Goal: Navigation & Orientation: Find specific page/section

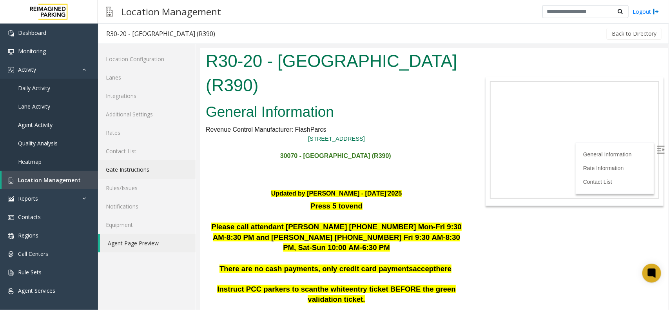
scroll to position [2090, 0]
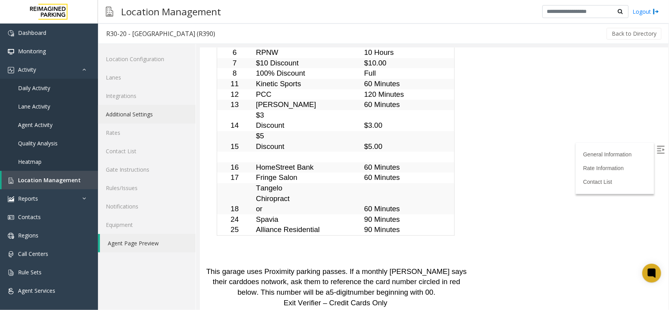
click at [153, 113] on link "Additional Settings" at bounding box center [147, 114] width 98 height 18
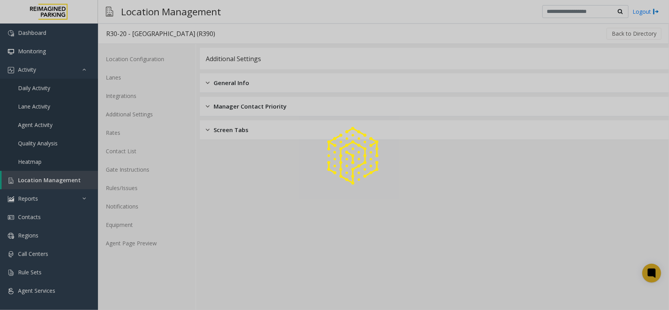
click at [156, 101] on div at bounding box center [334, 155] width 669 height 310
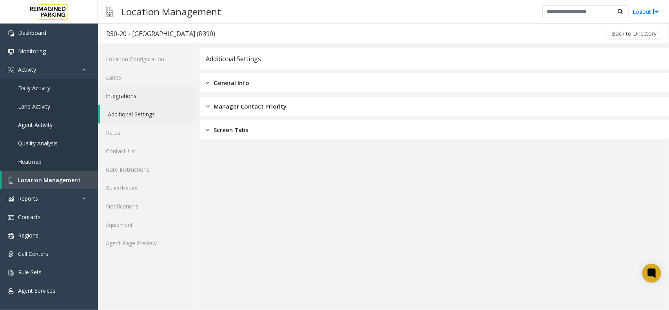
click at [157, 98] on link "Integrations" at bounding box center [147, 96] width 98 height 18
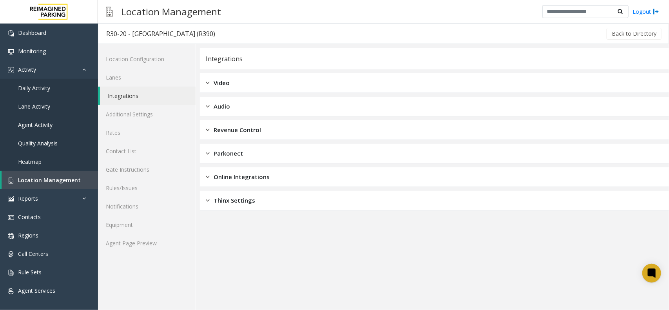
click at [218, 95] on div "Integrations Video Audio Revenue Control Parkonect Online Integrations Thinx Se…" at bounding box center [434, 129] width 469 height 163
click at [221, 87] on span "Video" at bounding box center [222, 82] width 16 height 9
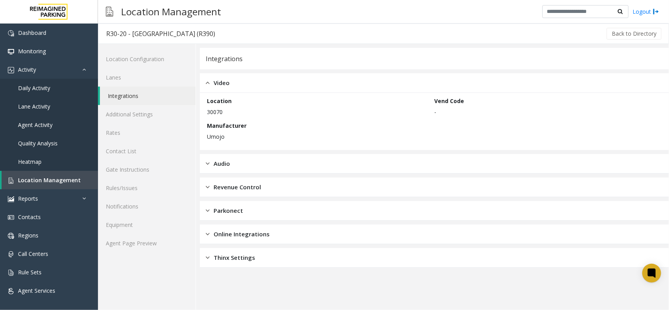
click at [220, 166] on span "Audio" at bounding box center [222, 163] width 16 height 9
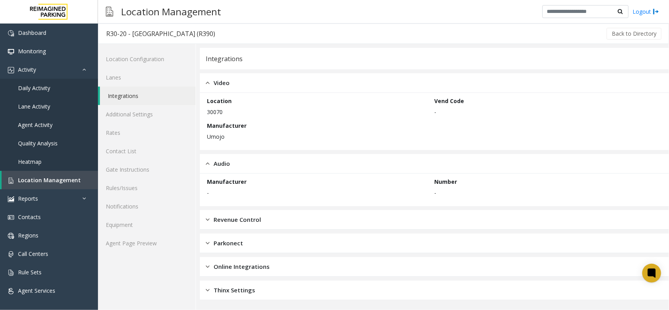
drag, startPoint x: 266, startPoint y: 249, endPoint x: 265, endPoint y: 253, distance: 4.0
click at [265, 253] on div "Parkonect" at bounding box center [434, 244] width 469 height 20
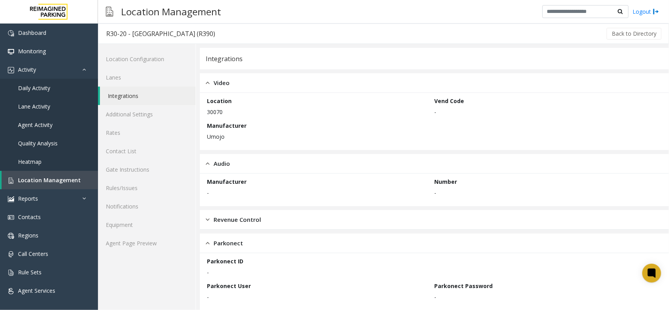
scroll to position [57, 0]
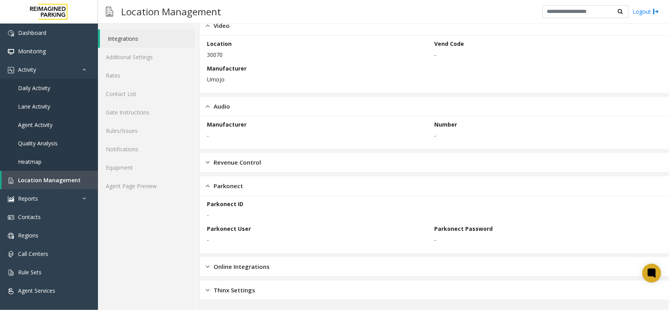
click at [267, 276] on div "Online Integrations" at bounding box center [434, 267] width 469 height 20
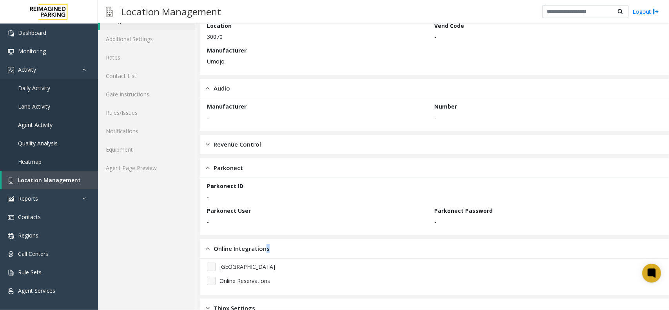
scroll to position [93, 0]
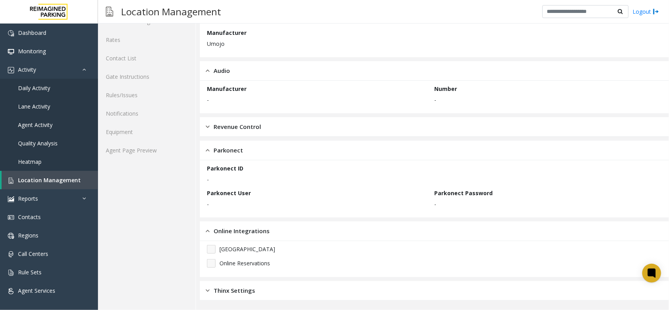
click at [276, 289] on div "Thinx Settings" at bounding box center [434, 291] width 469 height 20
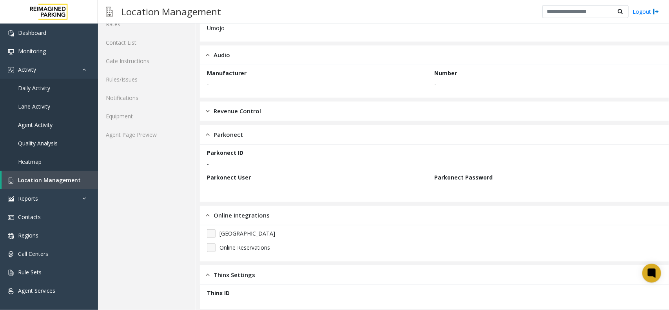
scroll to position [118, 0]
